Goal: Find specific page/section: Find specific page/section

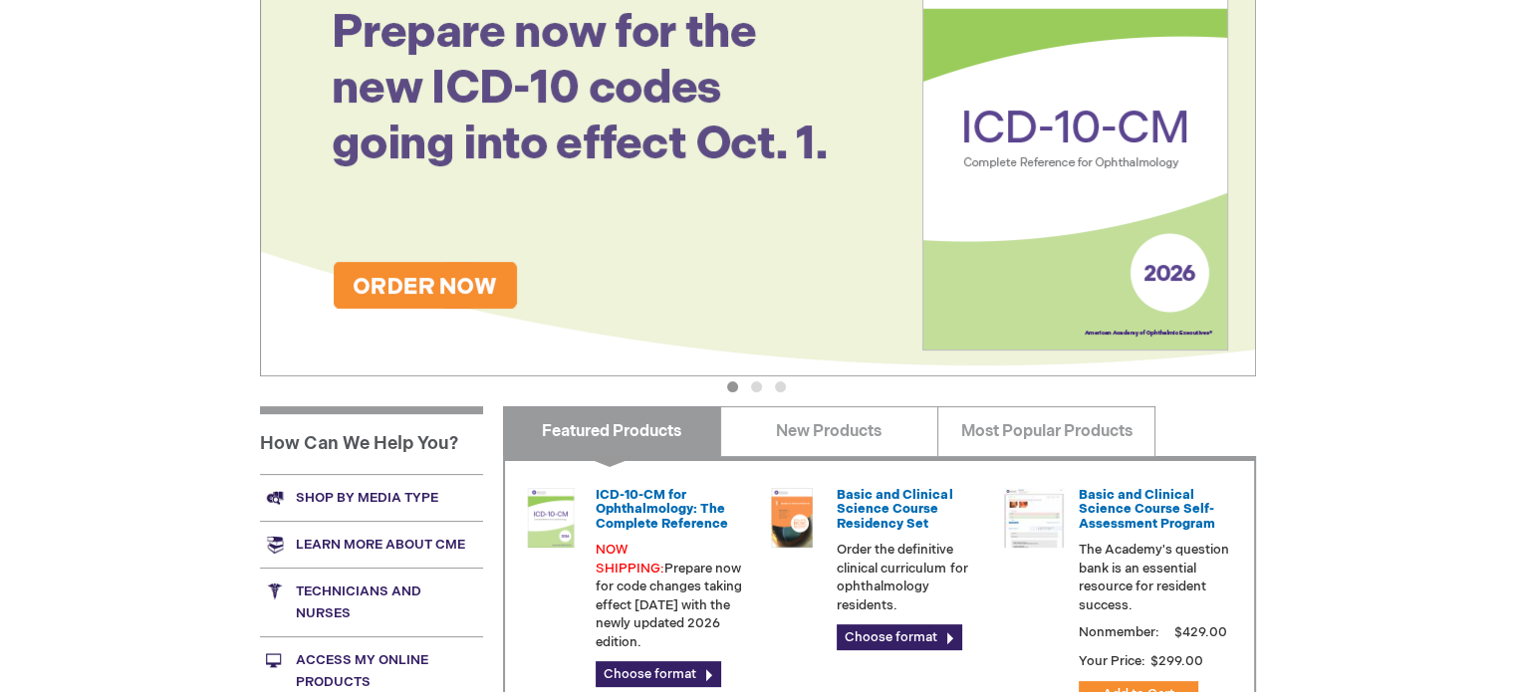
scroll to position [598, 0]
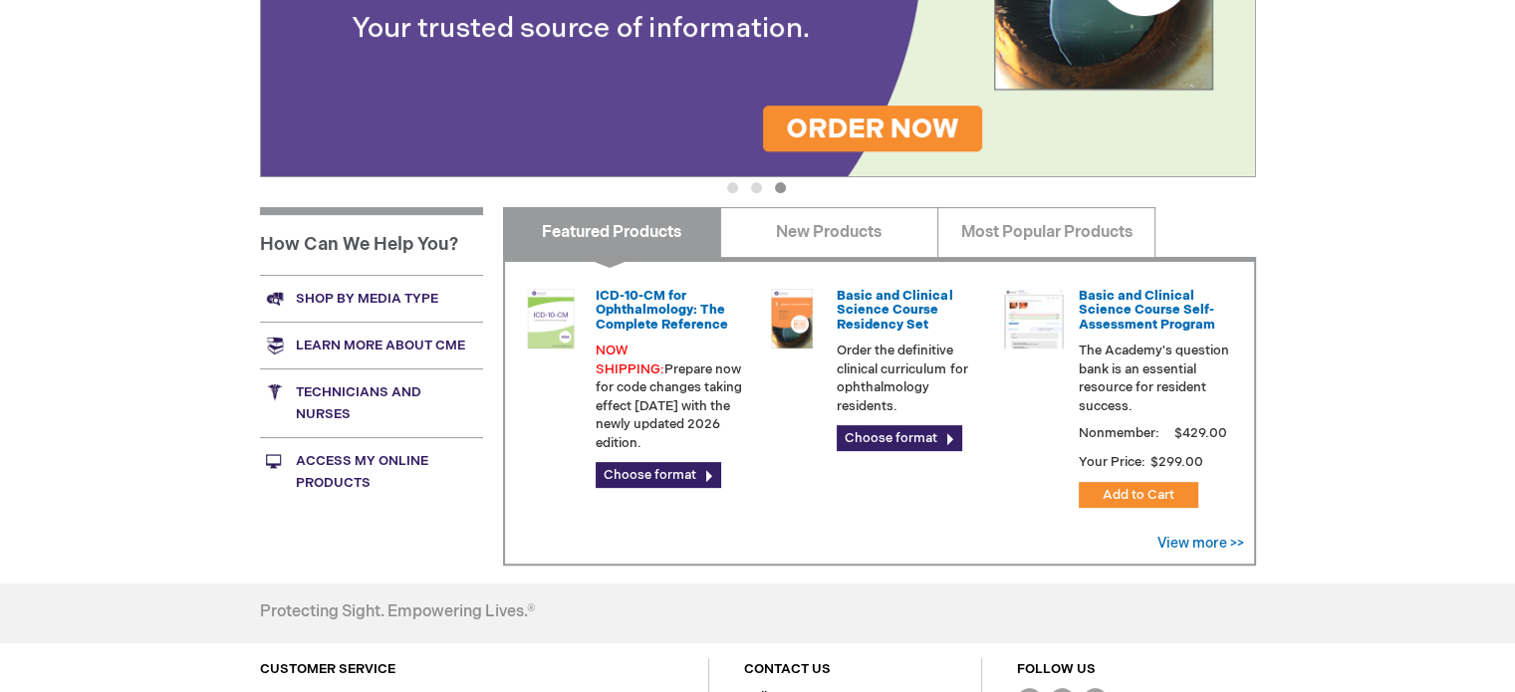
click at [929, 437] on link "Choose format" at bounding box center [899, 438] width 125 height 26
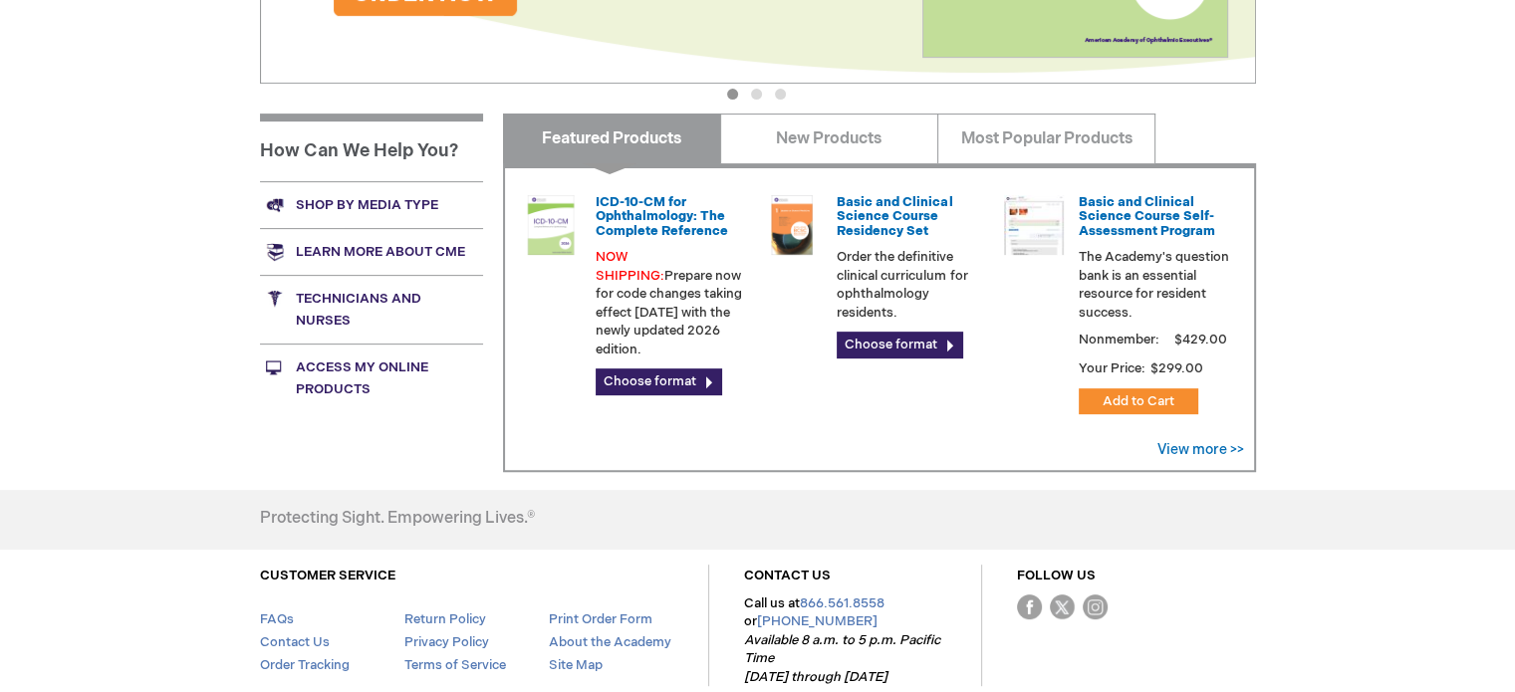
scroll to position [598, 0]
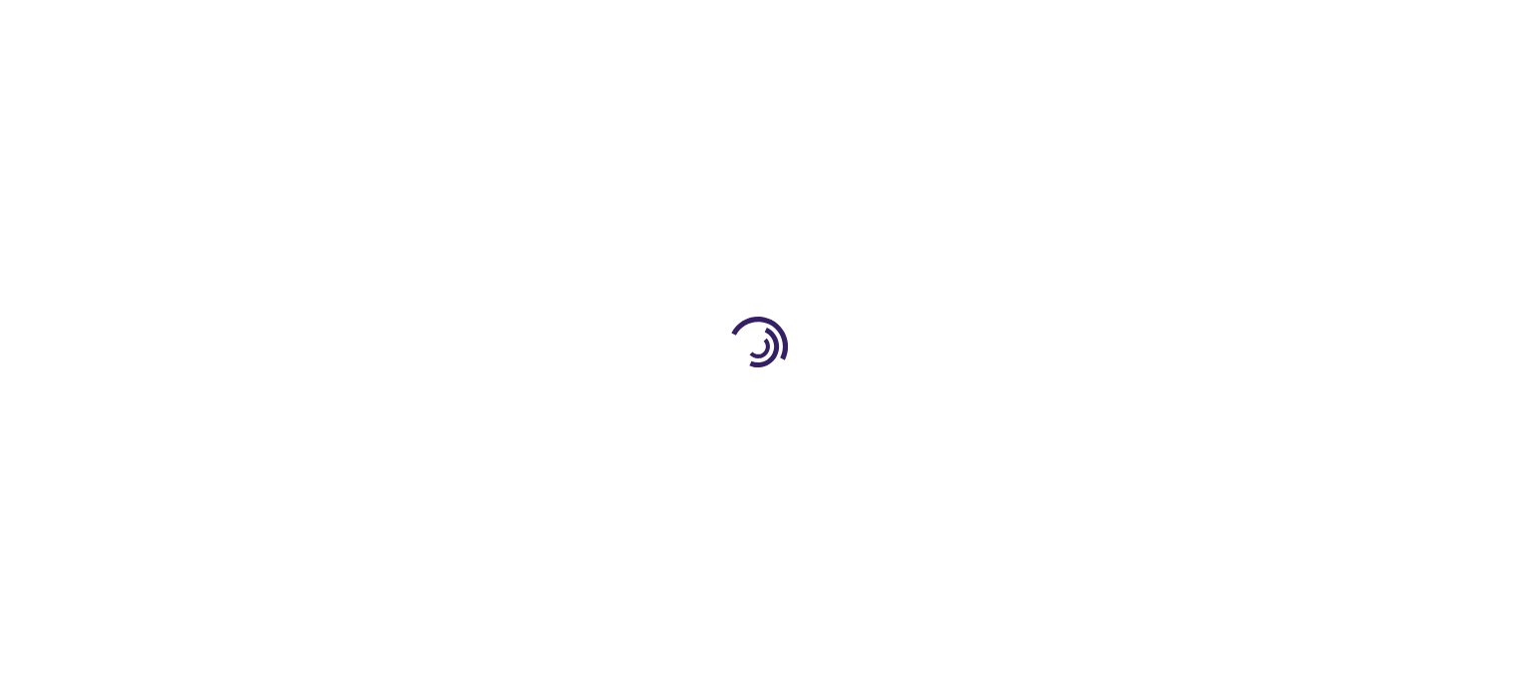
scroll to position [791, 0]
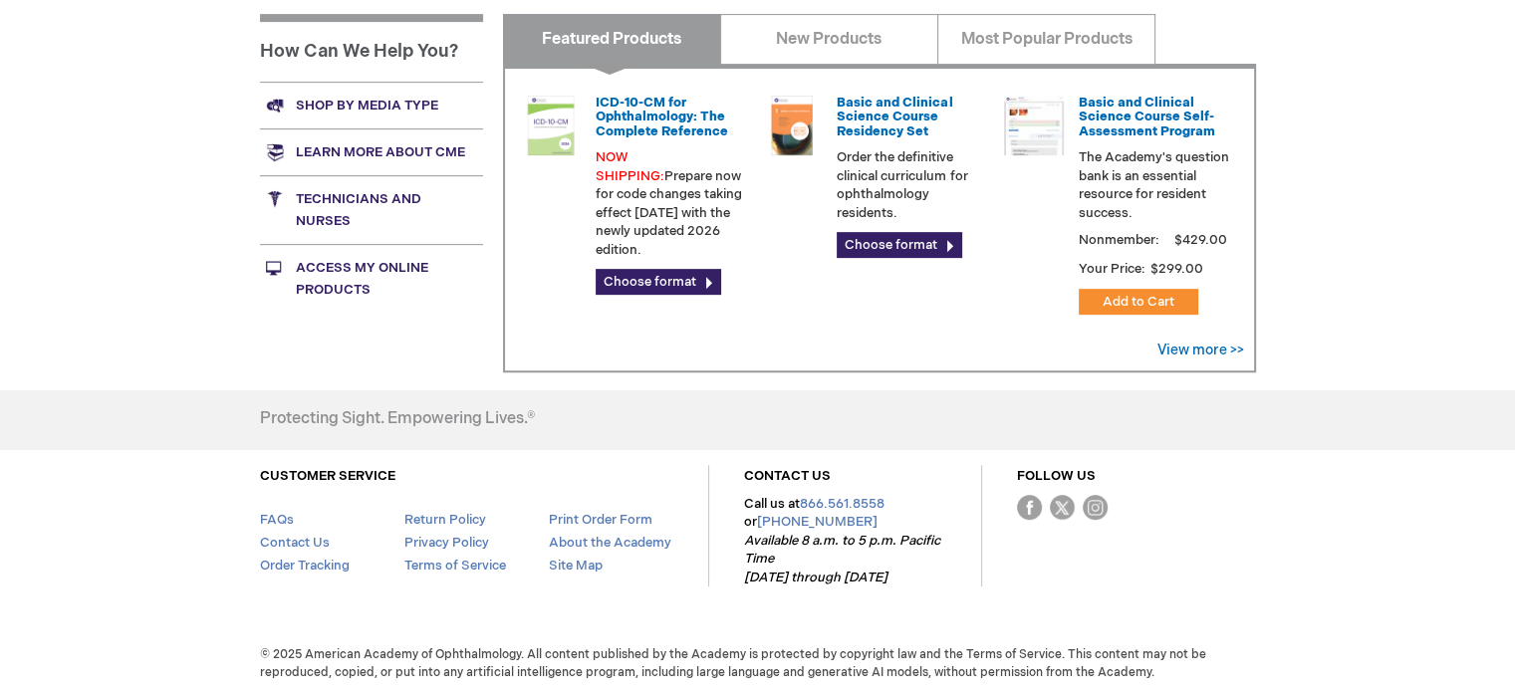
click at [339, 268] on link "Access My Online Products" at bounding box center [371, 278] width 223 height 69
